Goal: Communication & Community: Answer question/provide support

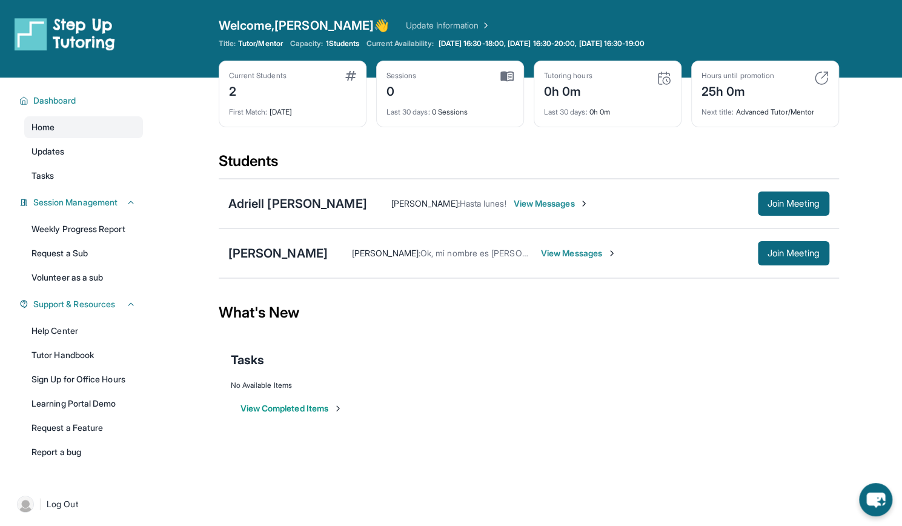
click at [541, 249] on span "View Messages" at bounding box center [579, 253] width 76 height 12
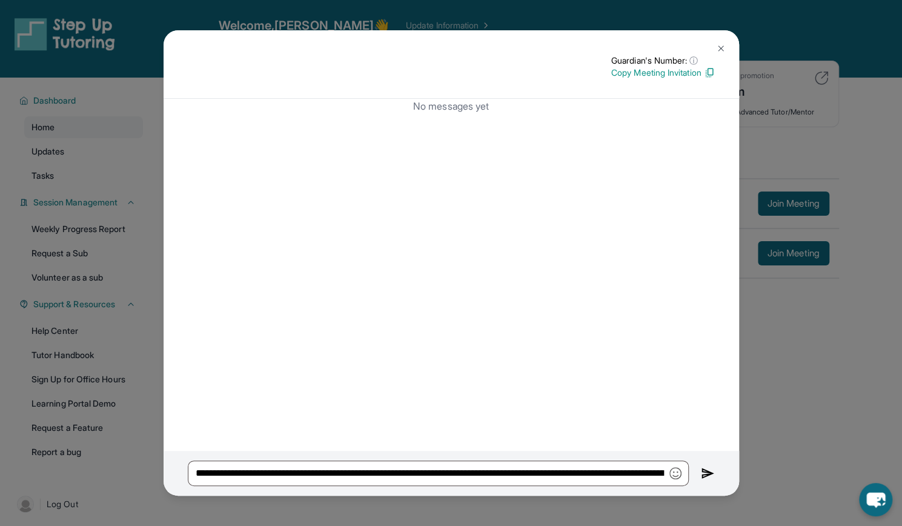
click at [707, 468] on img at bounding box center [708, 473] width 14 height 15
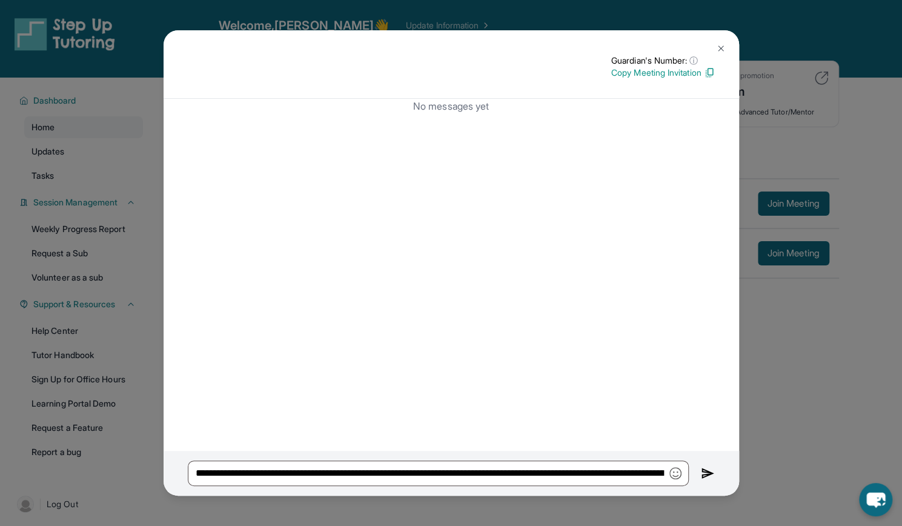
click at [707, 468] on img at bounding box center [708, 473] width 14 height 15
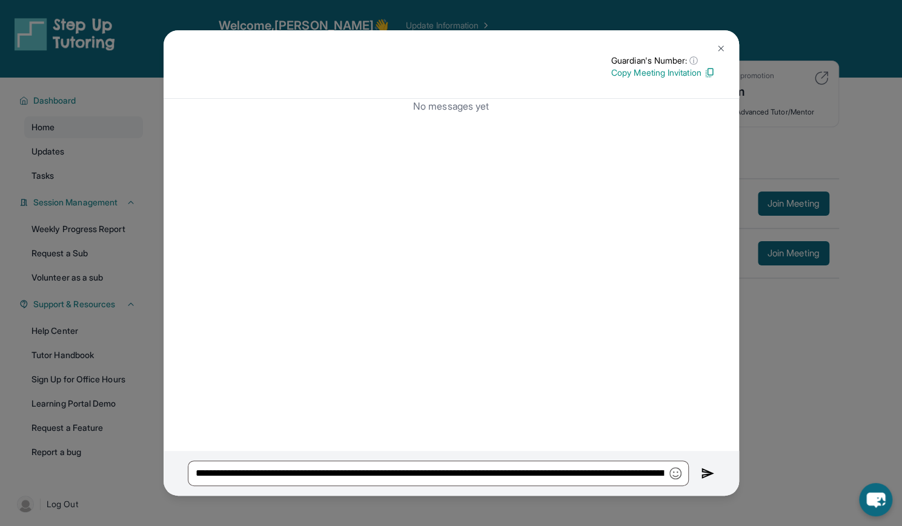
click at [707, 468] on img at bounding box center [708, 473] width 14 height 15
click at [707, 469] on img at bounding box center [708, 473] width 14 height 15
click at [719, 45] on img at bounding box center [721, 49] width 10 height 10
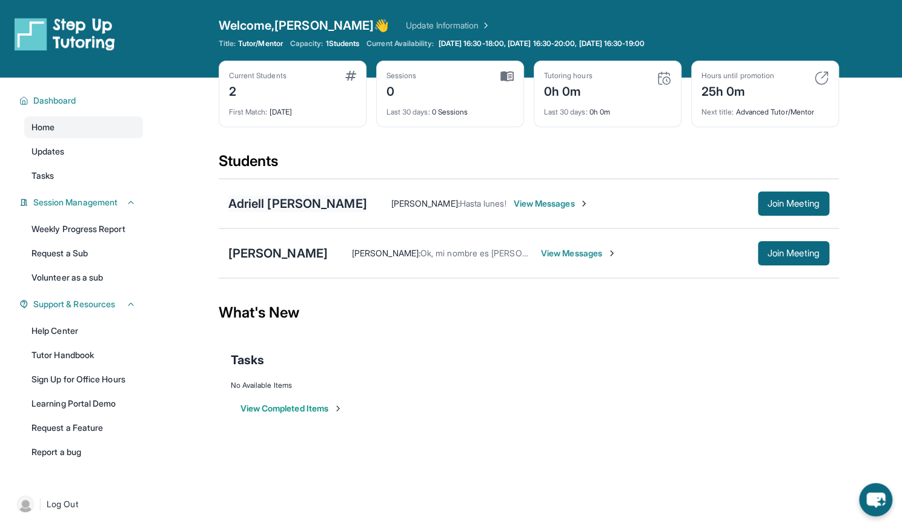
click at [282, 205] on div "Adriell [PERSON_NAME]" at bounding box center [297, 203] width 139 height 17
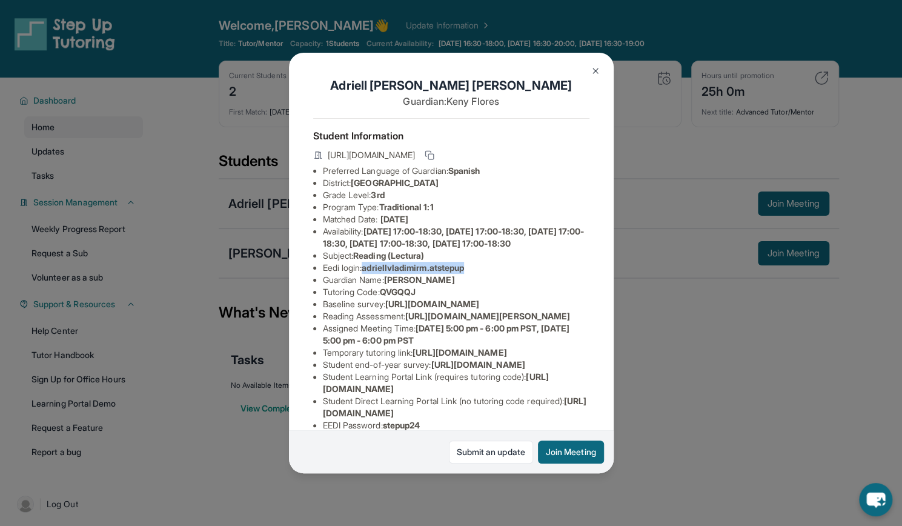
drag, startPoint x: 365, startPoint y: 289, endPoint x: 480, endPoint y: 288, distance: 114.5
click at [480, 274] on li "Eedi login : adriellvladimirm.atstepup" at bounding box center [456, 268] width 266 height 12
copy li "adriellvladimirm.atstepup"
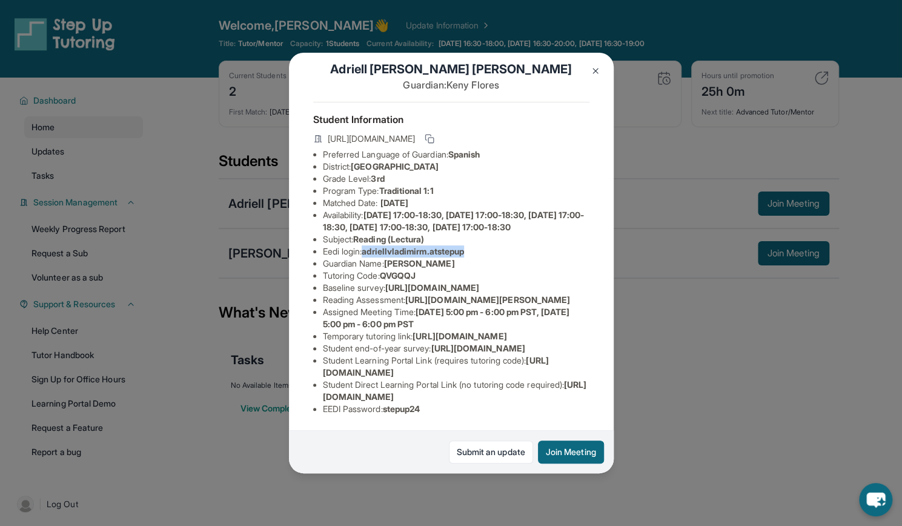
scroll to position [180, 0]
click at [594, 67] on img at bounding box center [595, 71] width 10 height 10
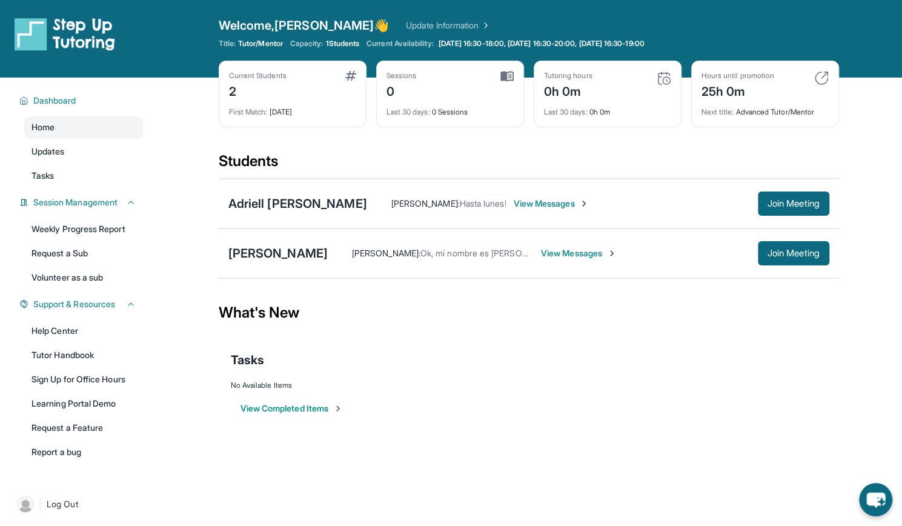
click at [543, 255] on span "View Messages" at bounding box center [579, 253] width 76 height 12
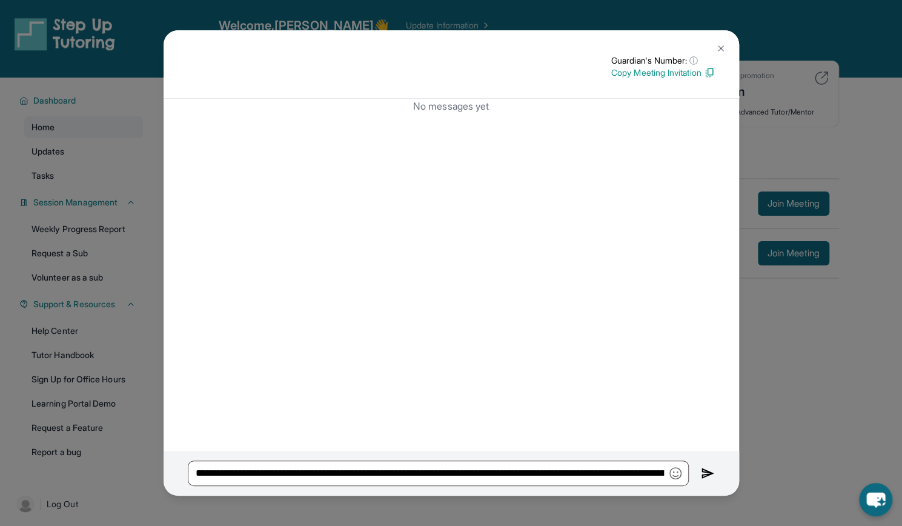
click at [710, 475] on img at bounding box center [708, 473] width 14 height 15
click at [721, 38] on button at bounding box center [720, 48] width 24 height 24
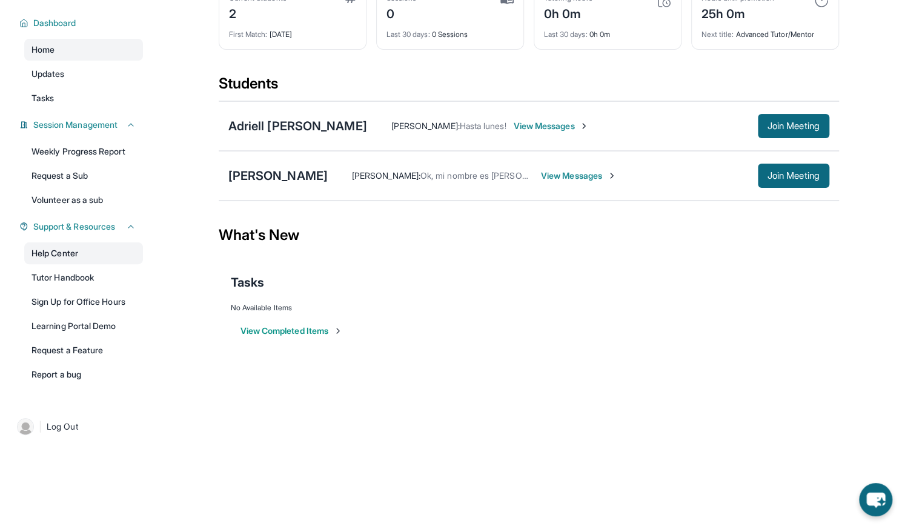
scroll to position [0, 0]
